Goal: Ask a question

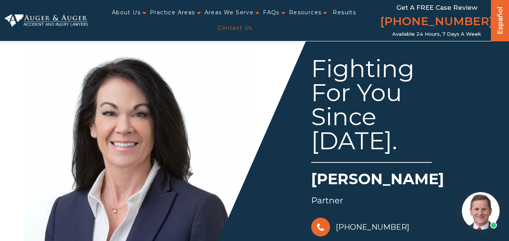
click at [252, 22] on link "Contact Us" at bounding box center [235, 27] width 35 height 15
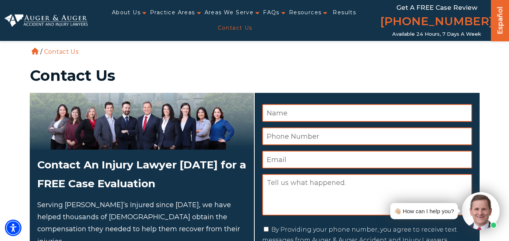
click at [291, 115] on input "Name *" at bounding box center [367, 113] width 210 height 18
type input "[PERSON_NAME]"
type input "4095675674"
type input "richardsicoraoffcc@gmail.com"
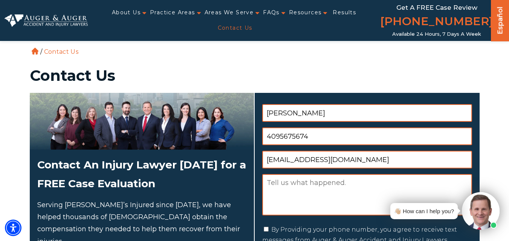
click at [282, 183] on textarea "Message" at bounding box center [367, 194] width 210 height 41
paste textarea "Does your firm draft sales and purchase agreements?"
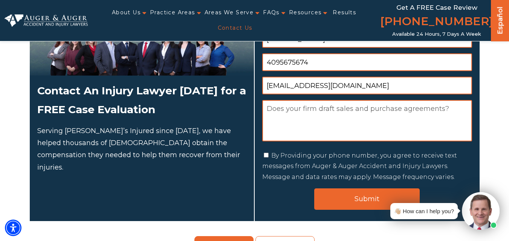
scroll to position [113, 0]
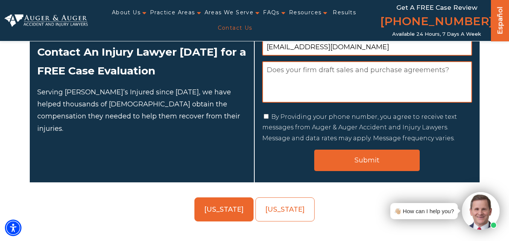
type textarea "Does your firm draft sales and purchase agreements?"
click at [268, 117] on input "By Providing your phone number, you agree to receive text messages from Auger &…" at bounding box center [266, 116] width 5 height 5
checkbox input "true"
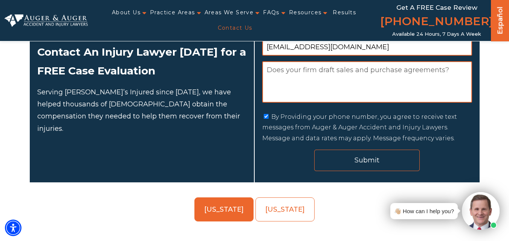
click at [350, 159] on input "Submit" at bounding box center [366, 160] width 105 height 21
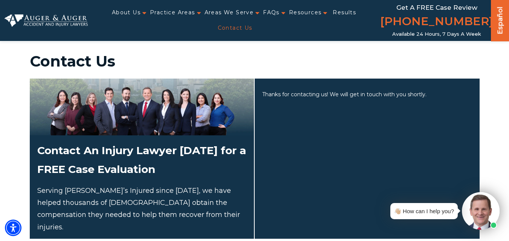
scroll to position [0, 0]
